Goal: Information Seeking & Learning: Learn about a topic

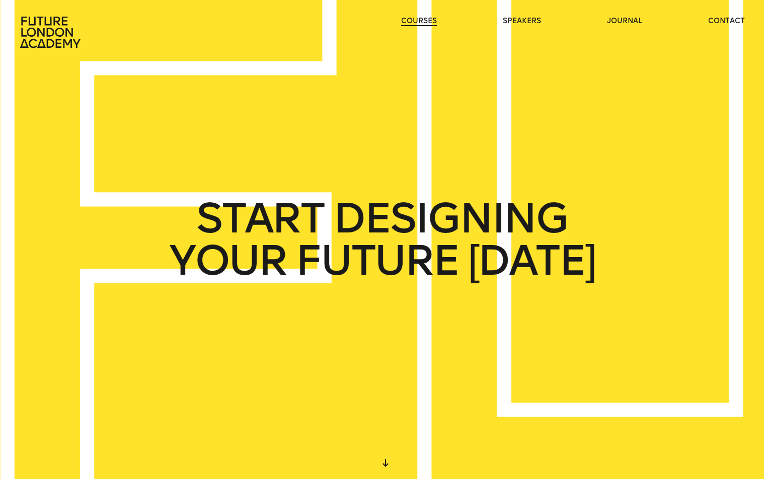
click at [416, 23] on link "courses" at bounding box center [419, 21] width 36 height 10
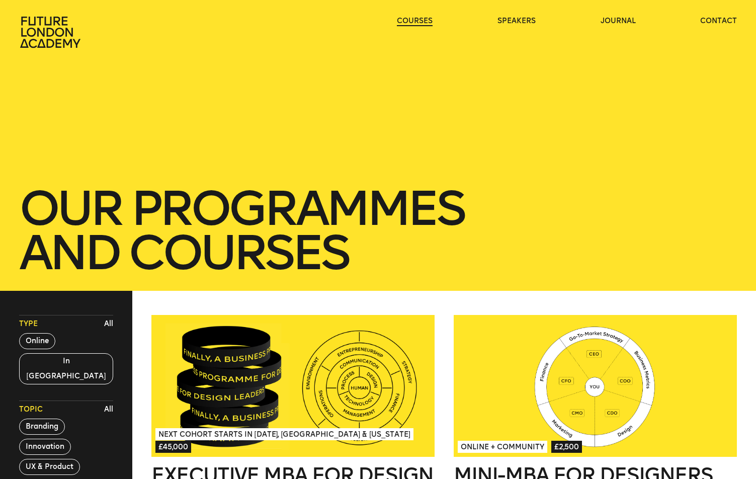
click at [417, 20] on link "courses" at bounding box center [415, 21] width 36 height 10
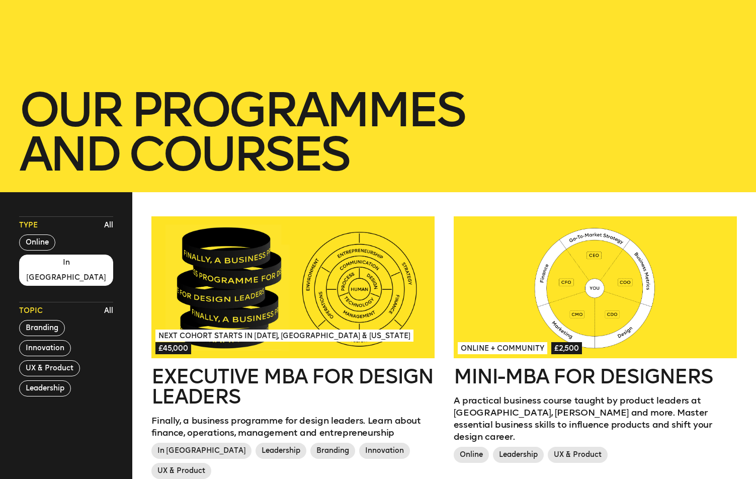
click at [28, 264] on button "In [GEOGRAPHIC_DATA]" at bounding box center [66, 270] width 95 height 31
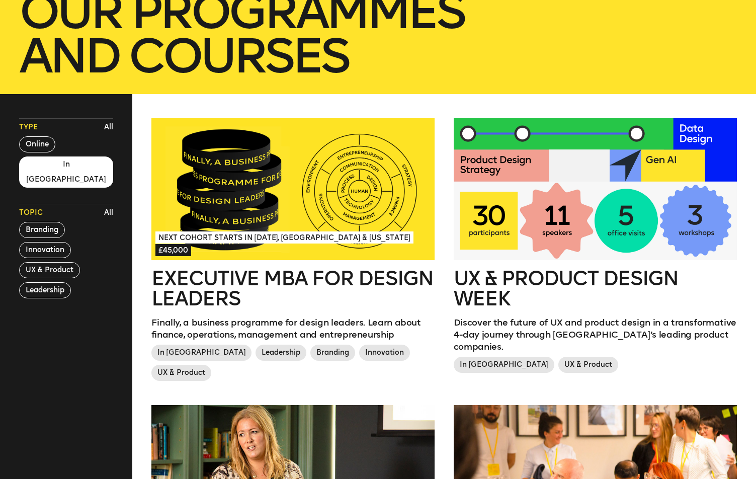
scroll to position [399, 0]
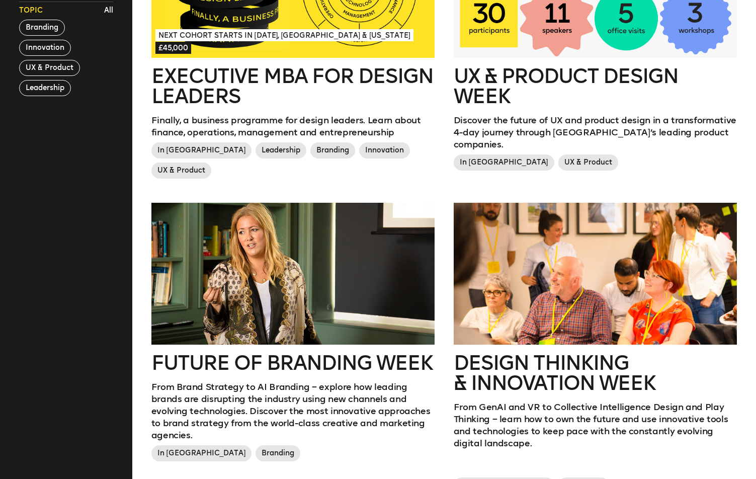
click at [348, 353] on h2 "Future of branding week" at bounding box center [293, 363] width 284 height 20
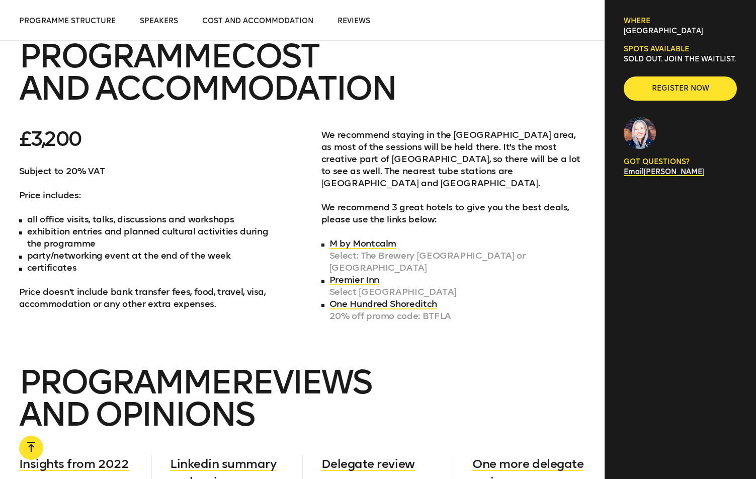
scroll to position [3231, 0]
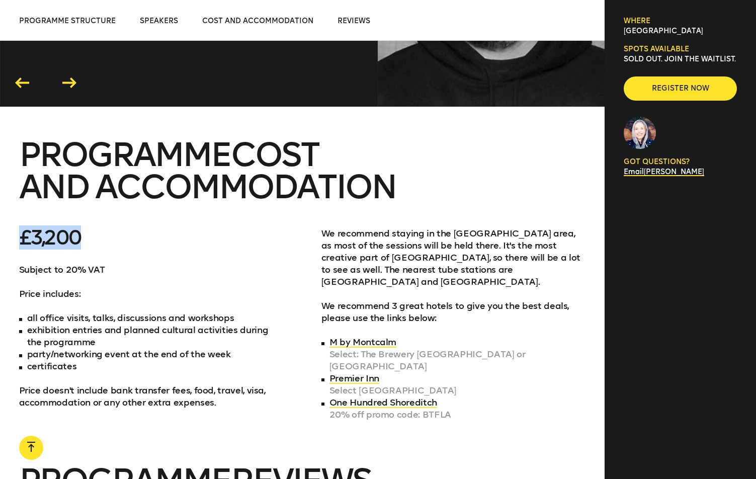
drag, startPoint x: 119, startPoint y: 214, endPoint x: 24, endPoint y: 189, distance: 98.3
click at [24, 189] on section "PROGRAMME COST AND ACCOMMODATION £3,200 Subject to 20% VAT Price includes: all …" at bounding box center [302, 286] width 605 height 294
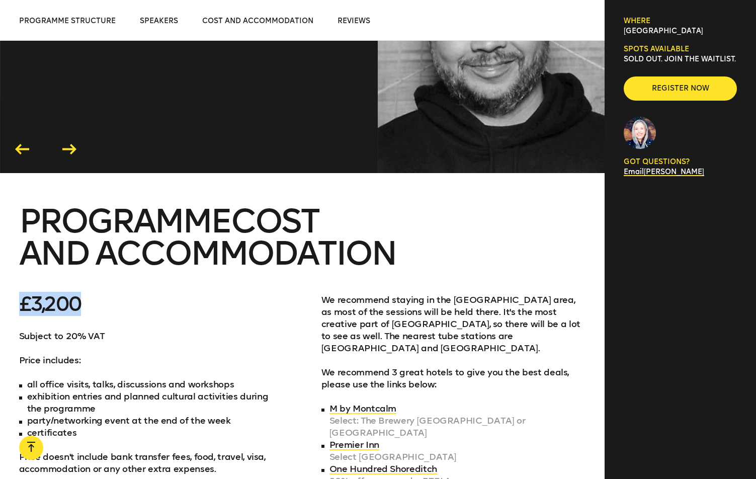
scroll to position [3356, 0]
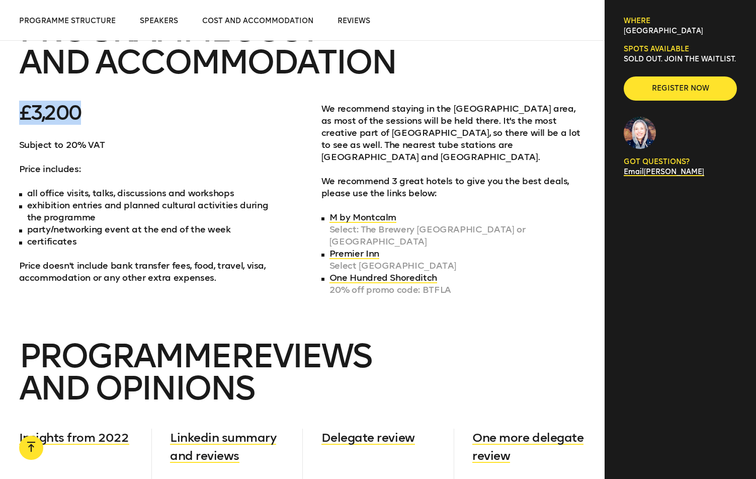
click at [97, 103] on p "£3,200" at bounding box center [151, 113] width 265 height 20
drag, startPoint x: 58, startPoint y: 92, endPoint x: 13, endPoint y: 80, distance: 46.3
click at [13, 80] on section "PROGRAMME COST AND ACCOMMODATION £3,200 Subject to 20% VAT Price includes: all …" at bounding box center [302, 161] width 605 height 294
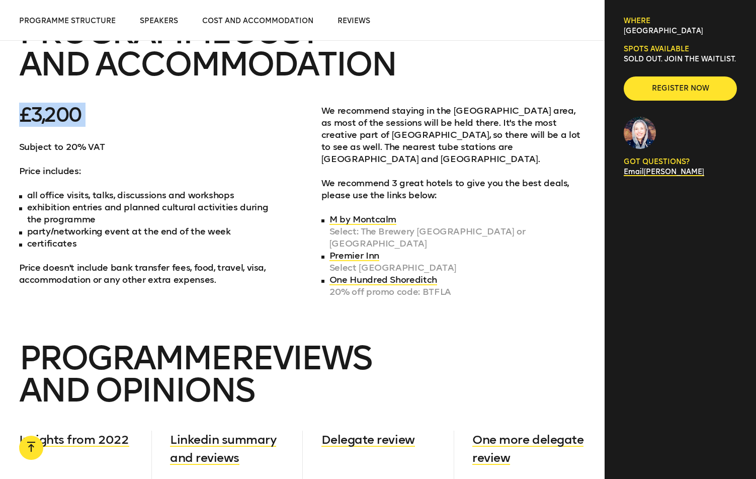
scroll to position [3282, 0]
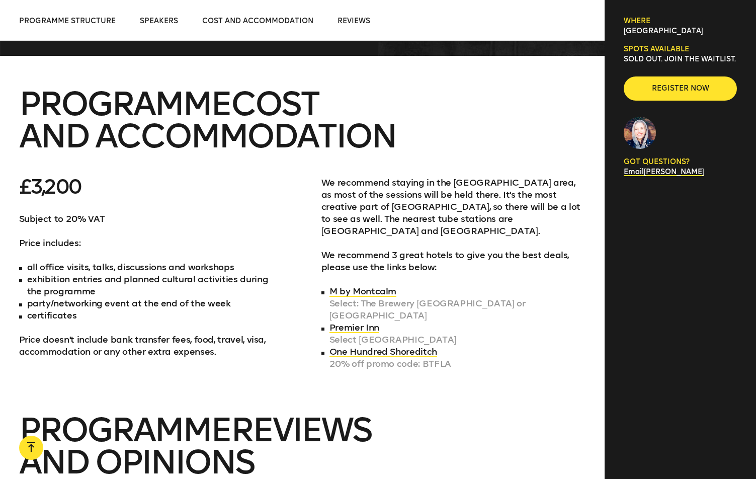
click at [249, 213] on div "Subject to 20% VAT Price includes: all office visits, talks, discussions and wo…" at bounding box center [151, 285] width 265 height 145
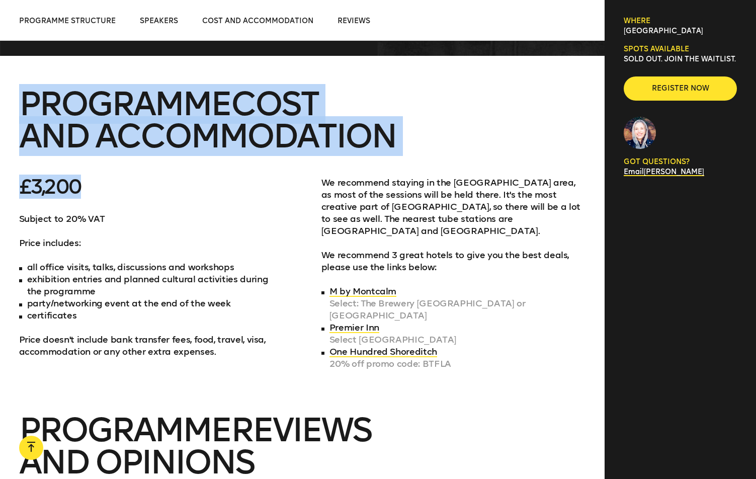
drag, startPoint x: 137, startPoint y: 152, endPoint x: 24, endPoint y: 72, distance: 138.5
click at [24, 88] on section "PROGRAMME COST AND ACCOMMODATION £3,200 Subject to 20% VAT Price includes: all …" at bounding box center [302, 235] width 605 height 294
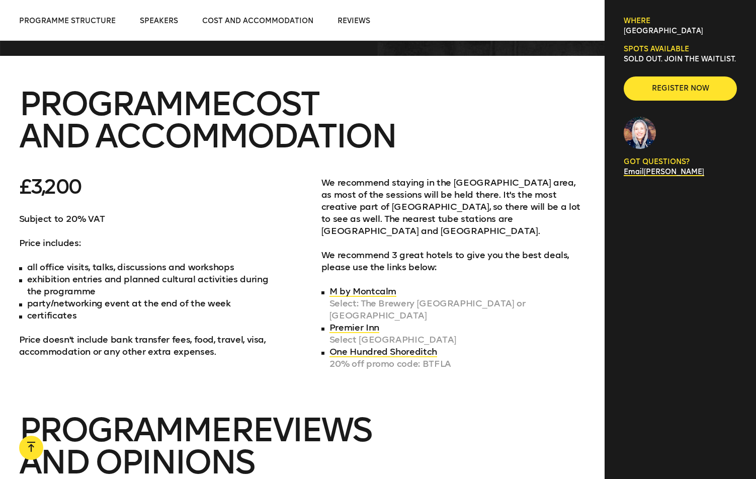
click at [76, 125] on section "PROGRAMME COST AND ACCOMMODATION £3,200 Subject to 20% VAT Price includes: all …" at bounding box center [302, 235] width 605 height 294
drag, startPoint x: 98, startPoint y: 153, endPoint x: 25, endPoint y: 147, distance: 73.3
click at [25, 177] on p "£3,200" at bounding box center [151, 187] width 265 height 20
drag, startPoint x: 23, startPoint y: 149, endPoint x: 102, endPoint y: 153, distance: 79.1
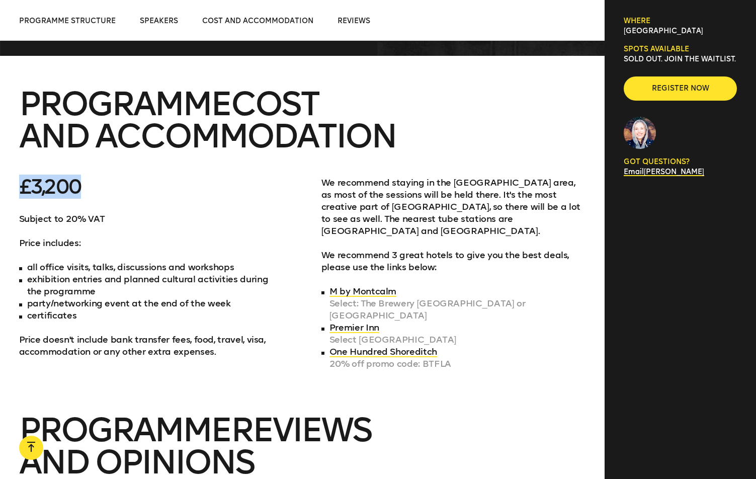
click at [102, 177] on p "£3,200" at bounding box center [151, 187] width 265 height 20
copy p "£3,200"
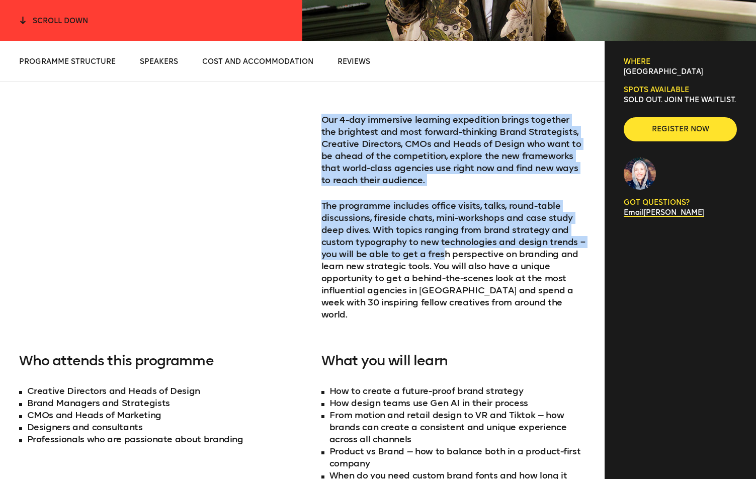
scroll to position [525, 0]
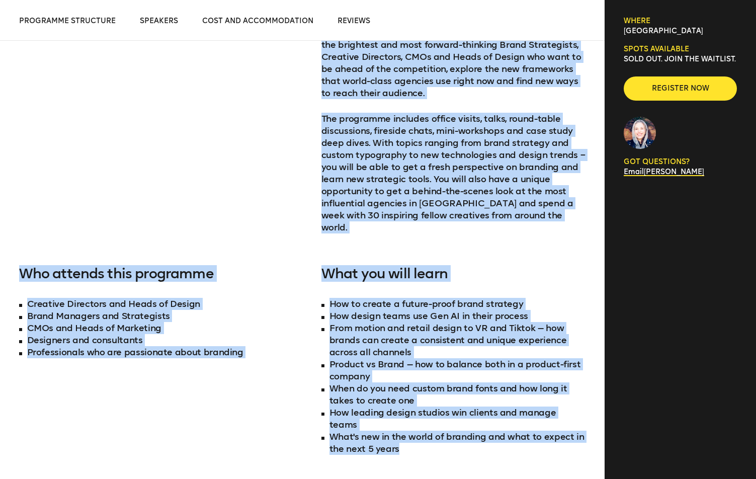
copy div "Lor 7-ips dolorsita consecte adipiscing elitse doeiusmo tem incididun utl etdo …"
